Goal: Task Accomplishment & Management: Manage account settings

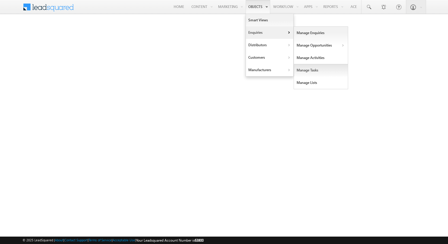
click at [322, 71] on link "Manage Tasks" at bounding box center [321, 70] width 54 height 12
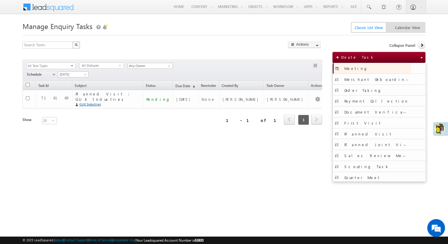
click at [346, 70] on span "Meeting" at bounding box center [356, 68] width 24 height 5
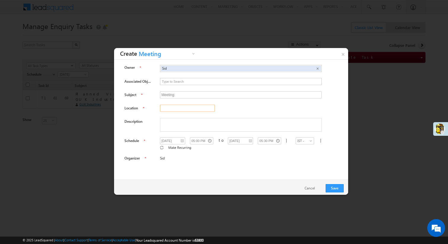
click at [191, 106] on input "text" at bounding box center [187, 108] width 55 height 7
click at [255, 103] on div "Owner Sid Sid × Associated Object to |" at bounding box center [231, 114] width 225 height 100
click at [342, 52] on link "×" at bounding box center [343, 53] width 10 height 10
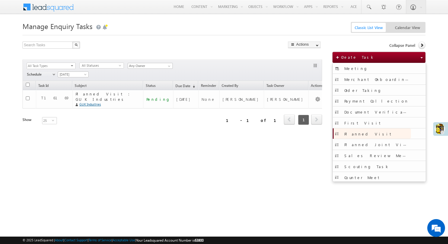
click at [353, 135] on span "Planned Visit" at bounding box center [368, 133] width 48 height 5
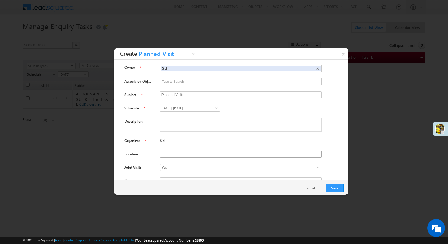
scroll to position [15, 0]
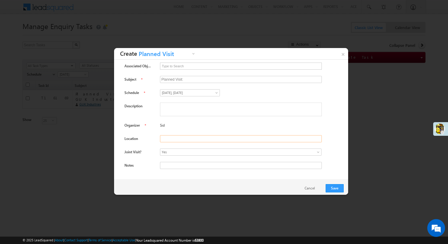
click at [170, 139] on input "text" at bounding box center [241, 138] width 162 height 7
type input "S"
click at [342, 54] on link "×" at bounding box center [343, 53] width 10 height 10
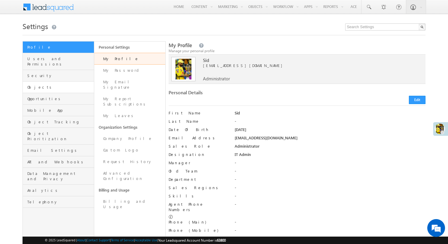
click at [62, 84] on link "Objects" at bounding box center [58, 87] width 71 height 12
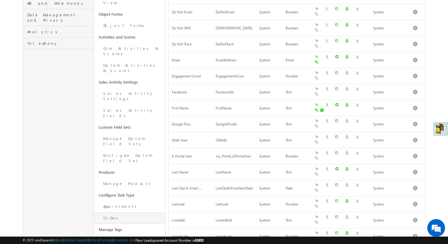
click at [132, 212] on link "To-Dos" at bounding box center [129, 218] width 71 height 12
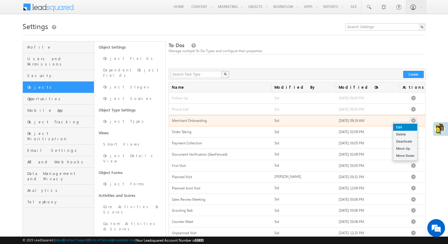
click at [410, 127] on link "Edit" at bounding box center [405, 127] width 24 height 7
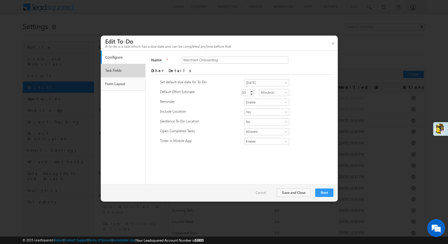
click at [118, 69] on link "Task Fields" at bounding box center [123, 70] width 39 height 10
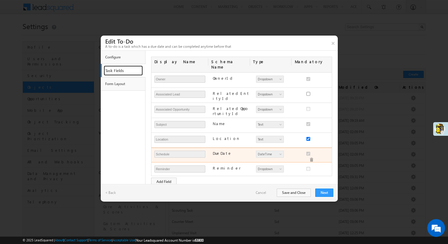
scroll to position [44, 0]
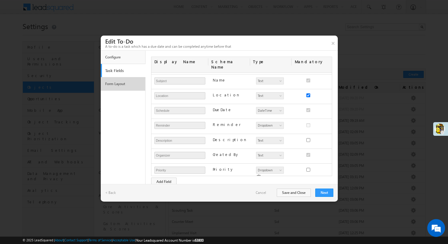
click at [120, 84] on link "Form Layout" at bounding box center [123, 84] width 39 height 10
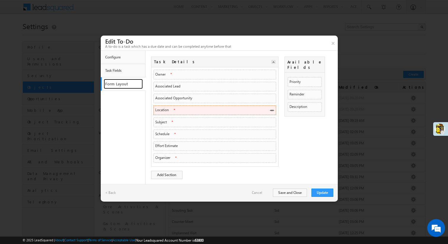
scroll to position [0, 0]
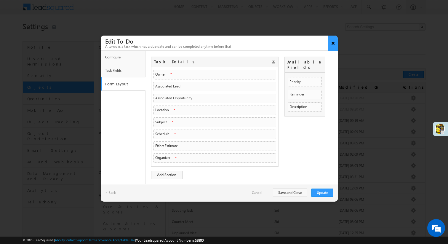
click at [332, 43] on button "×" at bounding box center [333, 43] width 10 height 15
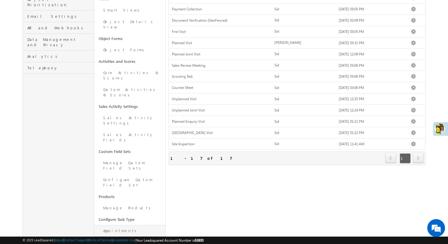
click at [132, 225] on link "Appointments" at bounding box center [129, 231] width 71 height 12
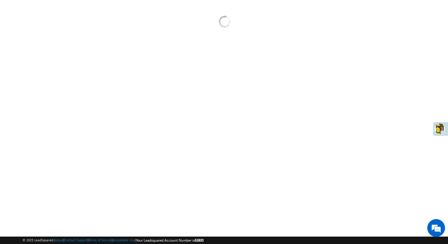
scroll to position [52, 0]
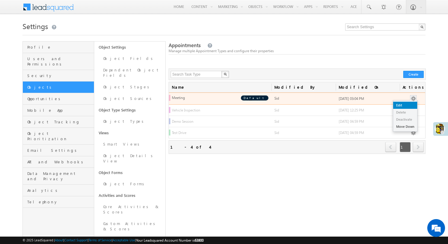
click at [412, 103] on link "Edit" at bounding box center [405, 105] width 24 height 7
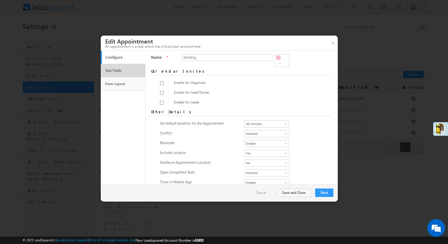
click at [130, 74] on link "Task Fields" at bounding box center [123, 70] width 39 height 10
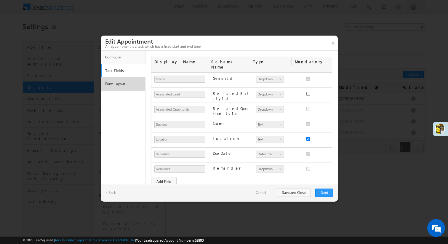
click at [128, 91] on li "Form Layout" at bounding box center [123, 84] width 44 height 14
click at [111, 85] on link "Form Layout" at bounding box center [123, 84] width 39 height 10
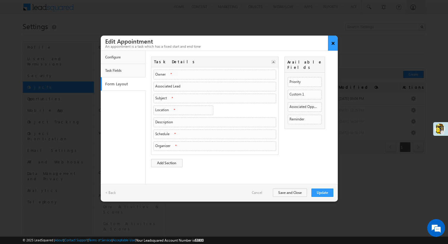
click at [335, 44] on button "×" at bounding box center [333, 43] width 10 height 15
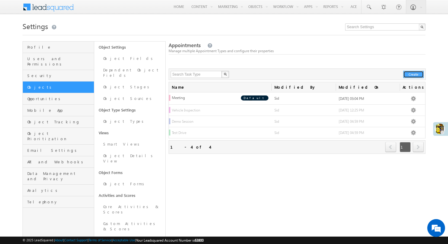
click at [407, 73] on button "Create" at bounding box center [413, 74] width 20 height 7
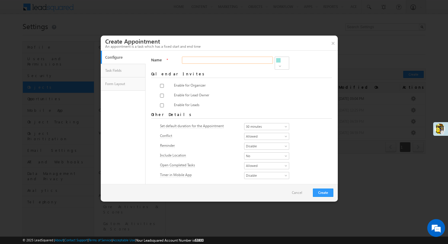
click at [195, 57] on input "Name" at bounding box center [227, 60] width 91 height 7
type input "Gate Meeting"
click at [256, 92] on div "Configure content @{Task:Name ,} : Hi, <br /> <p>Please find attached the calen…" at bounding box center [262, 96] width 65 height 8
click at [268, 124] on span "30 minutes" at bounding box center [264, 126] width 41 height 5
click at [264, 147] on link "30 minutes" at bounding box center [266, 147] width 45 height 5
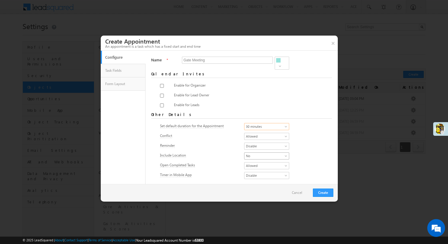
click at [250, 153] on span "No" at bounding box center [264, 155] width 41 height 5
click at [253, 162] on link "Yes" at bounding box center [266, 159] width 45 height 5
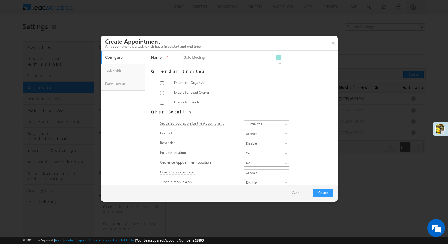
click at [261, 161] on span "No" at bounding box center [264, 162] width 41 height 5
click at [256, 169] on link "Yes" at bounding box center [266, 166] width 45 height 5
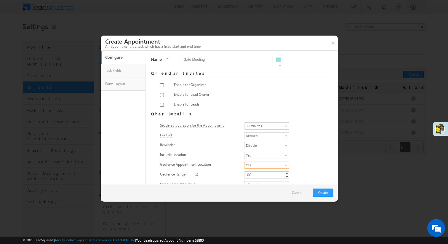
scroll to position [0, 0]
click at [320, 194] on button "Create" at bounding box center [323, 192] width 20 height 8
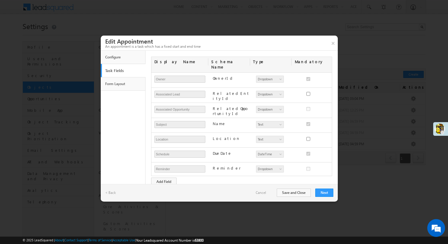
scroll to position [43, 0]
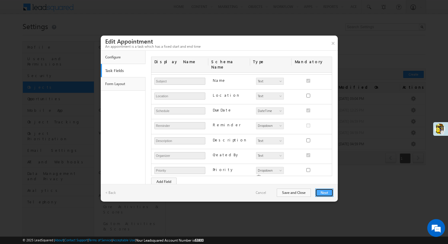
click at [317, 191] on button "Next" at bounding box center [324, 192] width 18 height 8
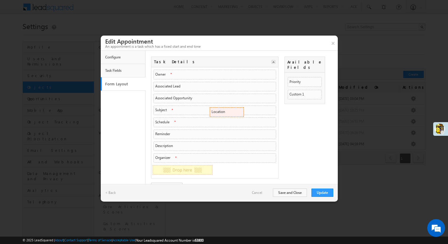
drag, startPoint x: 304, startPoint y: 75, endPoint x: 238, endPoint y: 111, distance: 75.6
click at [209, 170] on span at bounding box center [209, 169] width 5 height 5
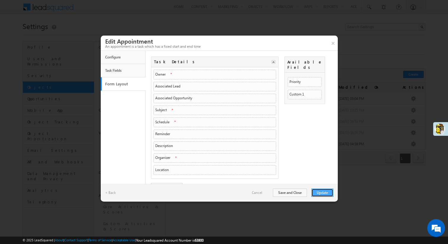
click at [318, 193] on button "Update" at bounding box center [322, 192] width 22 height 8
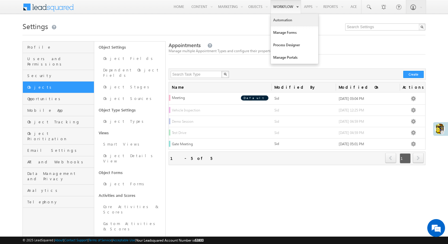
click at [287, 22] on link "Automation" at bounding box center [294, 20] width 47 height 12
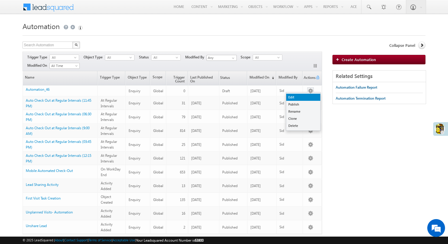
click at [308, 96] on link "Edit" at bounding box center [303, 97] width 34 height 7
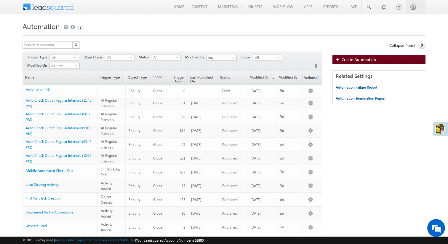
click at [350, 61] on span "Create Automation" at bounding box center [359, 59] width 34 height 5
